Goal: Transaction & Acquisition: Obtain resource

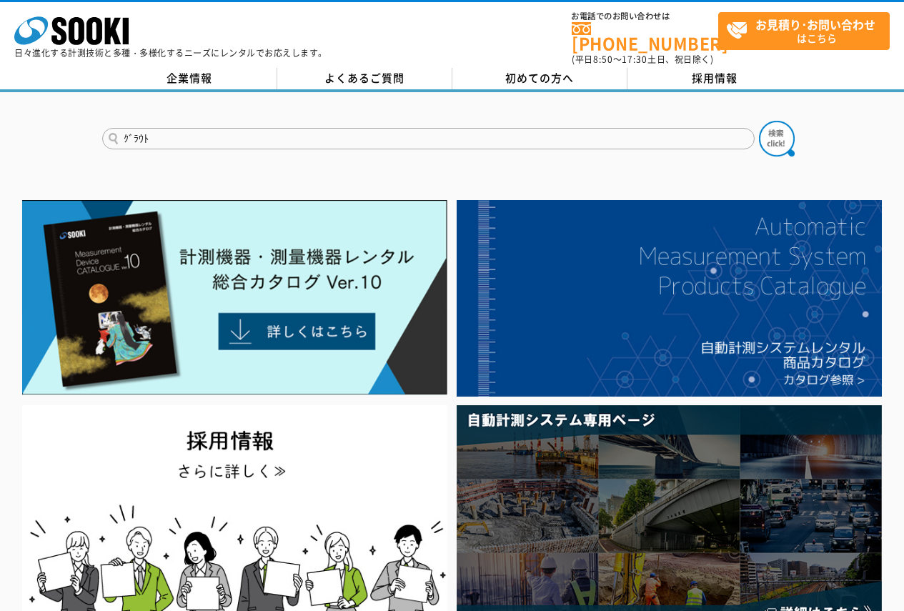
type input "ｸﾞﾗｳﾄ"
click at [759, 121] on button at bounding box center [777, 139] width 36 height 36
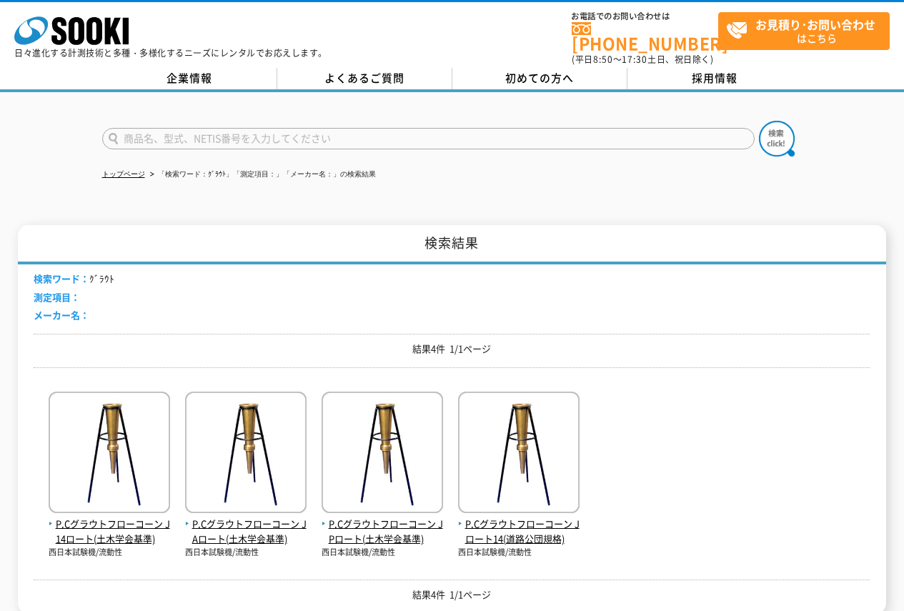
click at [224, 136] on input "text" at bounding box center [428, 138] width 652 height 21
type input "流動性"
click at [759, 121] on button at bounding box center [777, 139] width 36 height 36
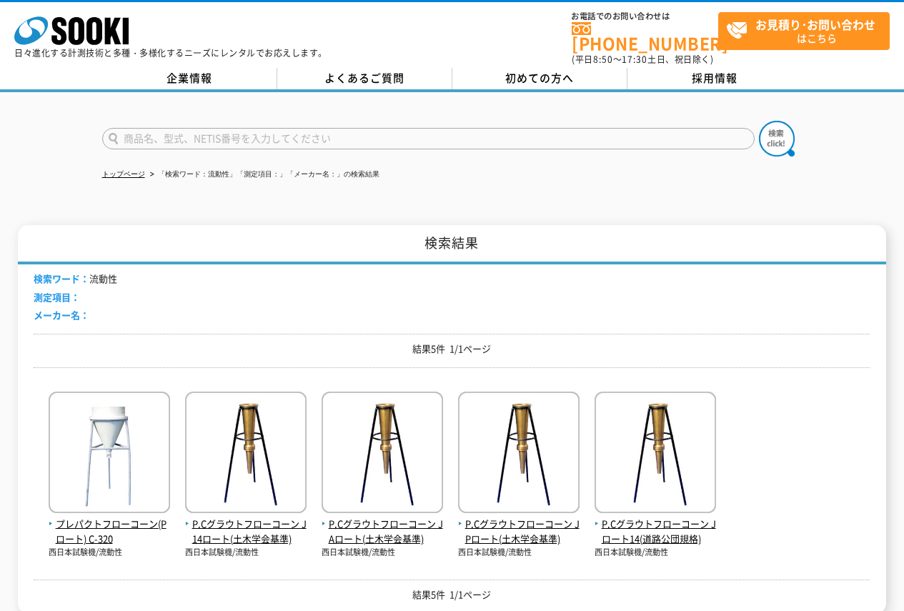
scroll to position [143, 0]
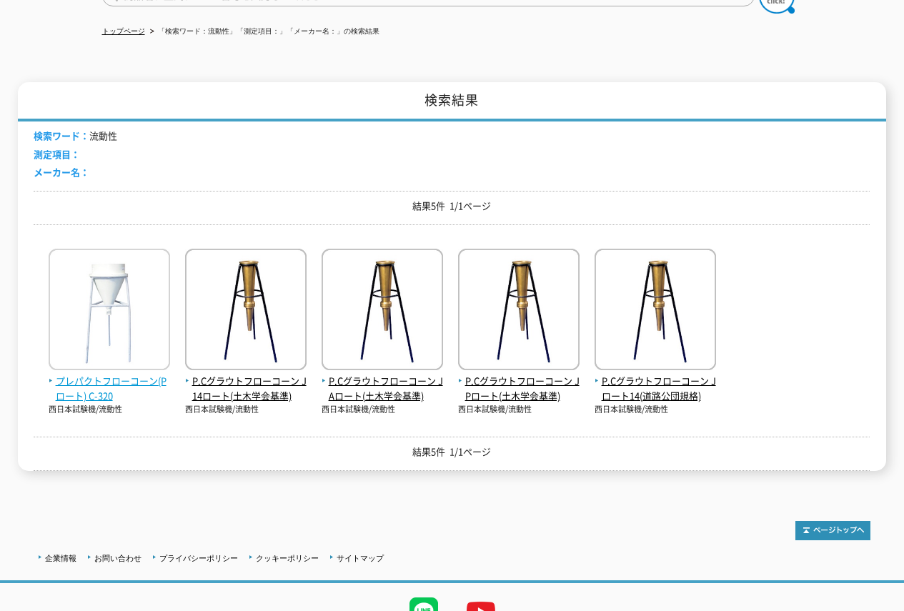
click at [146, 377] on span "プレパクトフローコーン(Pロート) C-320" at bounding box center [109, 389] width 121 height 30
drag, startPoint x: 274, startPoint y: 407, endPoint x: 117, endPoint y: 407, distance: 157.2
click at [117, 407] on div "検索ワード： 流動性 測定項目： メーカー名： 結果5件 1/1ページ プレパクトフローコーン(Pロート) C-320 西日本試験機/流動性" at bounding box center [452, 295] width 836 height 349
